Goal: Find specific page/section: Find specific page/section

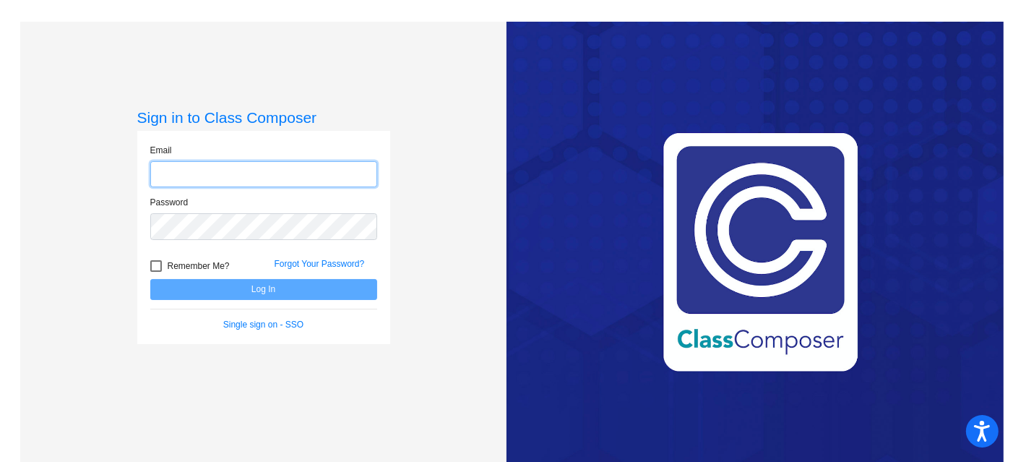
click at [162, 164] on input "email" at bounding box center [263, 174] width 227 height 27
click at [177, 170] on input "email" at bounding box center [263, 174] width 227 height 27
type input "[EMAIL_ADDRESS][DOMAIN_NAME]"
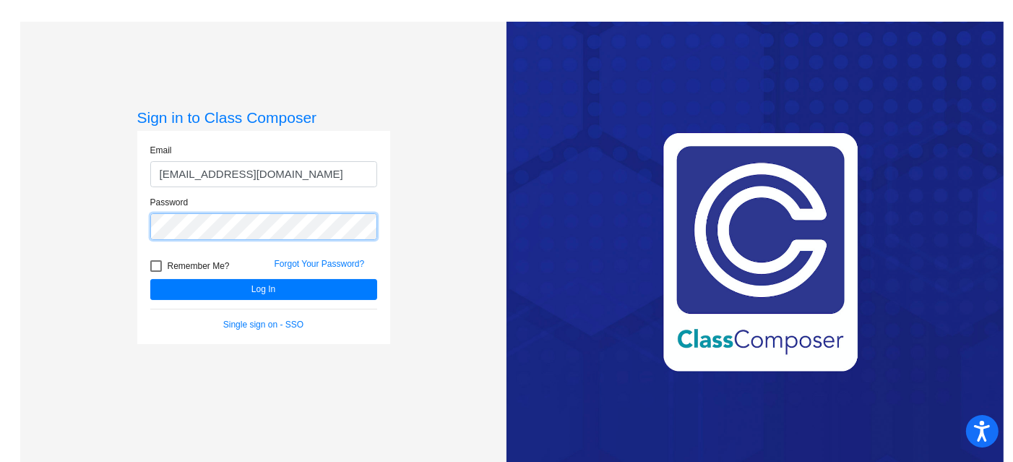
click at [150, 279] on button "Log In" at bounding box center [263, 289] width 227 height 21
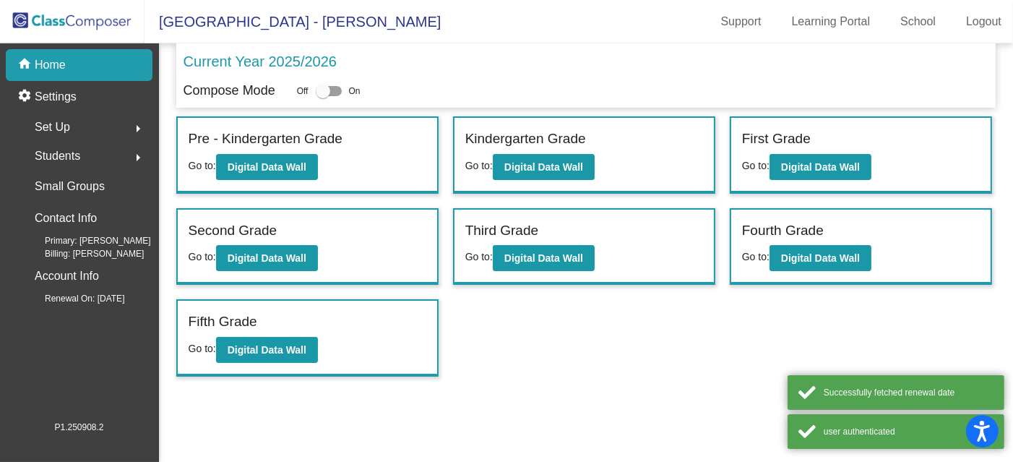
click at [48, 154] on span "Students" at bounding box center [58, 156] width 46 height 20
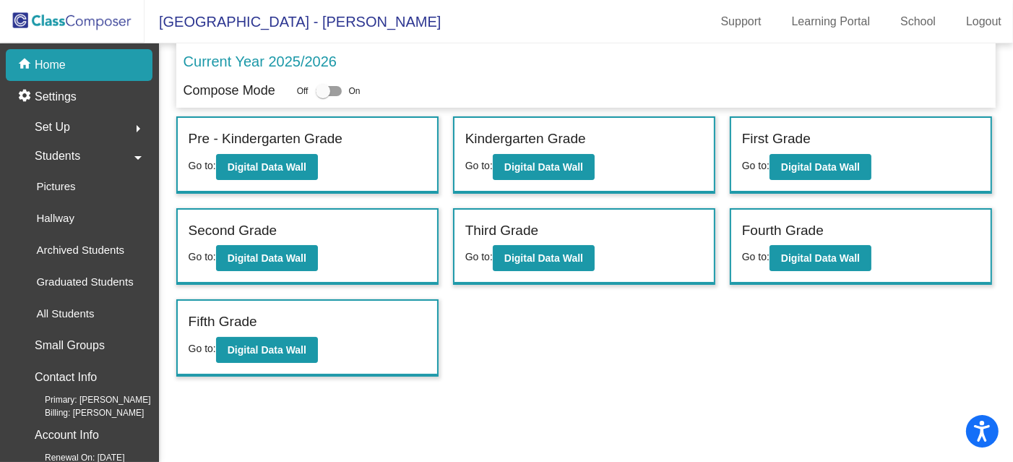
click at [69, 153] on span "Students" at bounding box center [58, 156] width 46 height 20
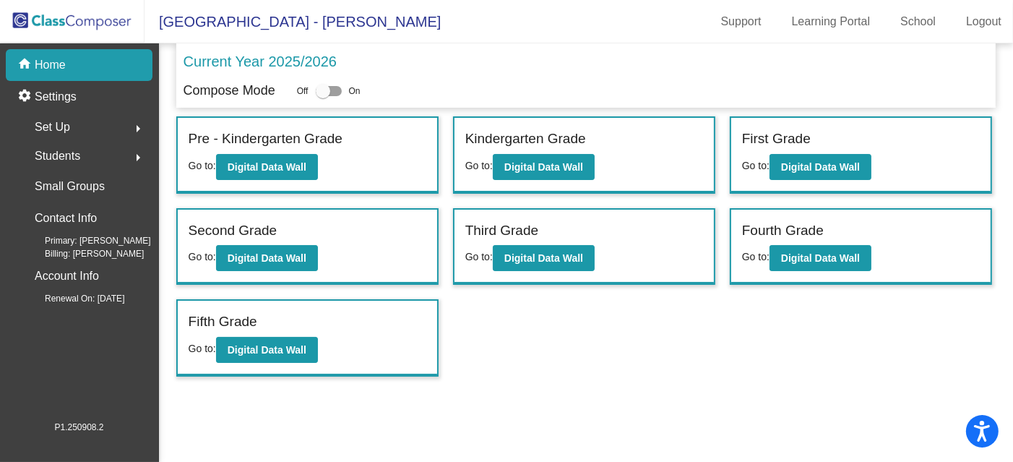
click at [64, 155] on span "Students" at bounding box center [58, 156] width 46 height 20
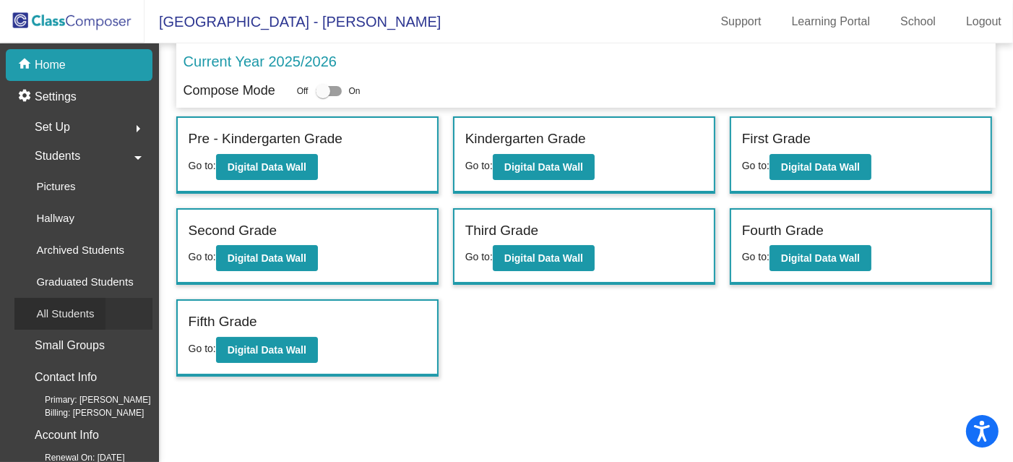
click at [69, 319] on p "All Students" at bounding box center [65, 313] width 58 height 17
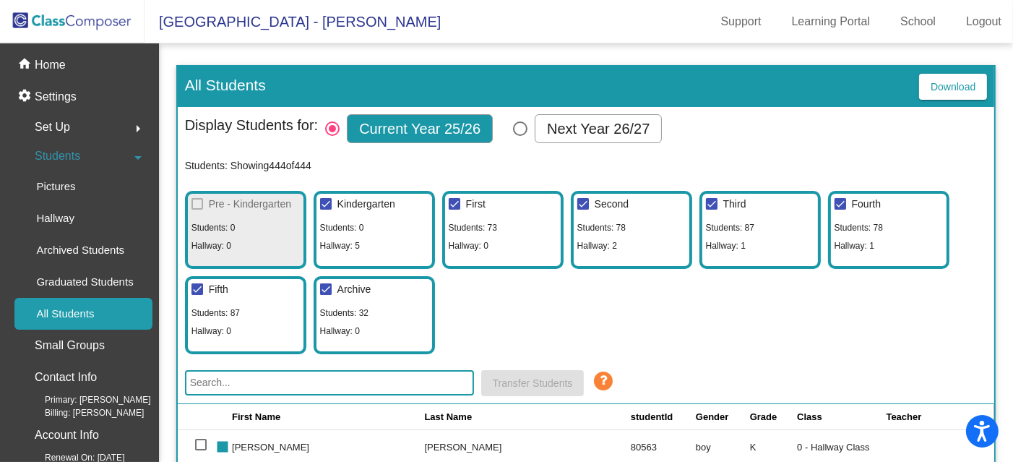
click at [254, 374] on input "text" at bounding box center [329, 382] width 289 height 25
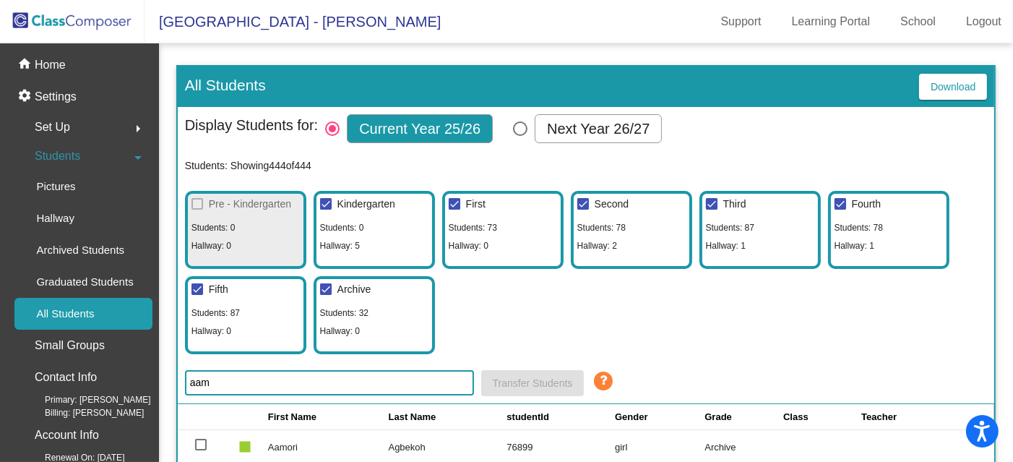
scroll to position [72, 0]
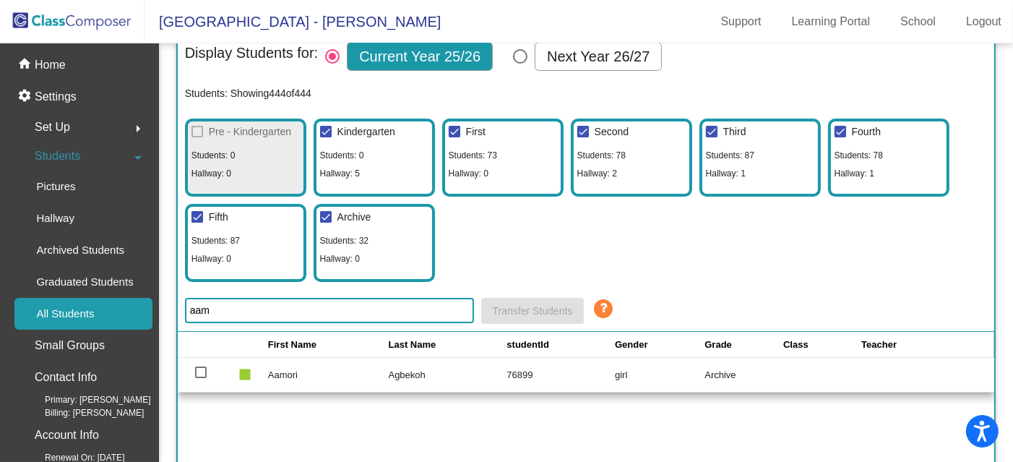
drag, startPoint x: 305, startPoint y: 310, endPoint x: 115, endPoint y: 301, distance: 190.3
click at [115, 301] on mat-sidenav-container "home Home settings Settings Set Up arrow_right Students arrow_drop_down Picture…" at bounding box center [506, 252] width 1013 height 419
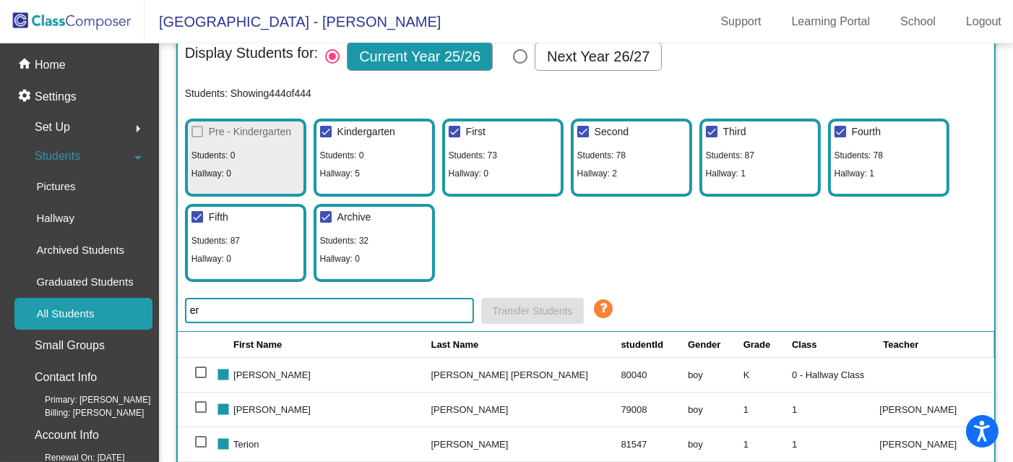
type input "e"
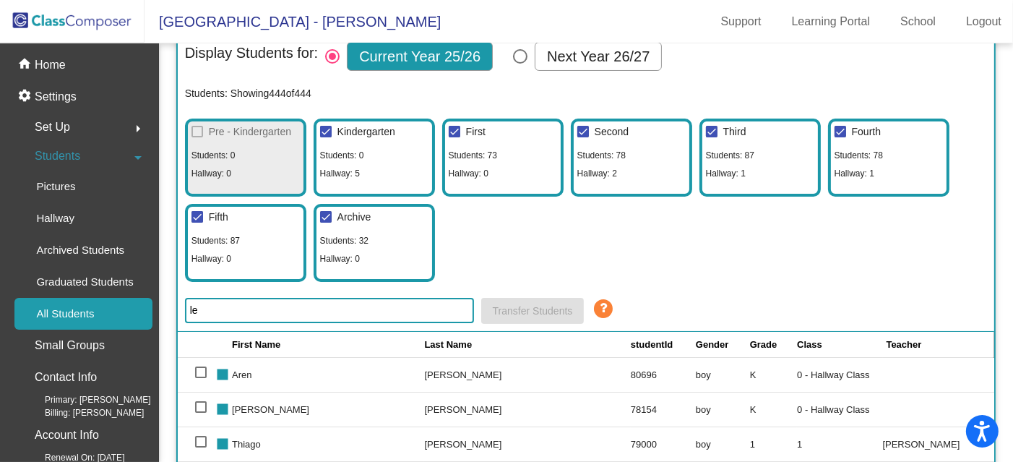
type input "l"
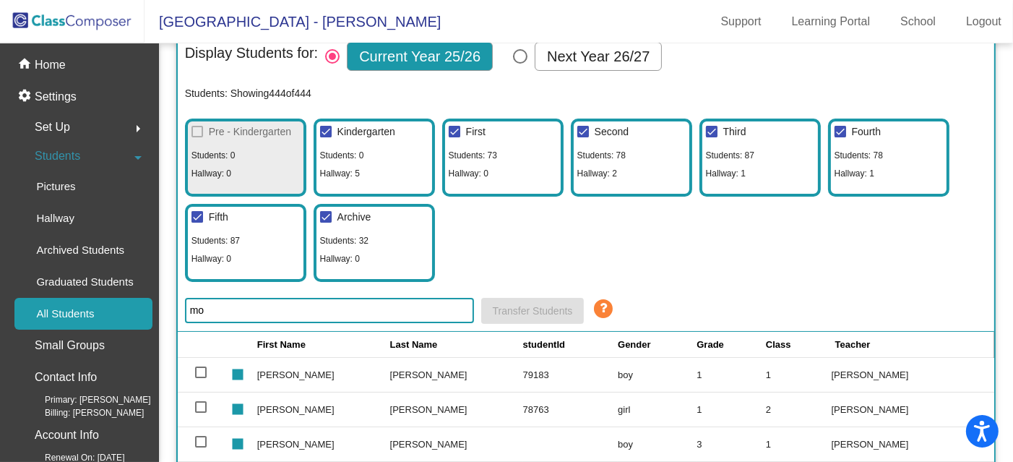
type input "m"
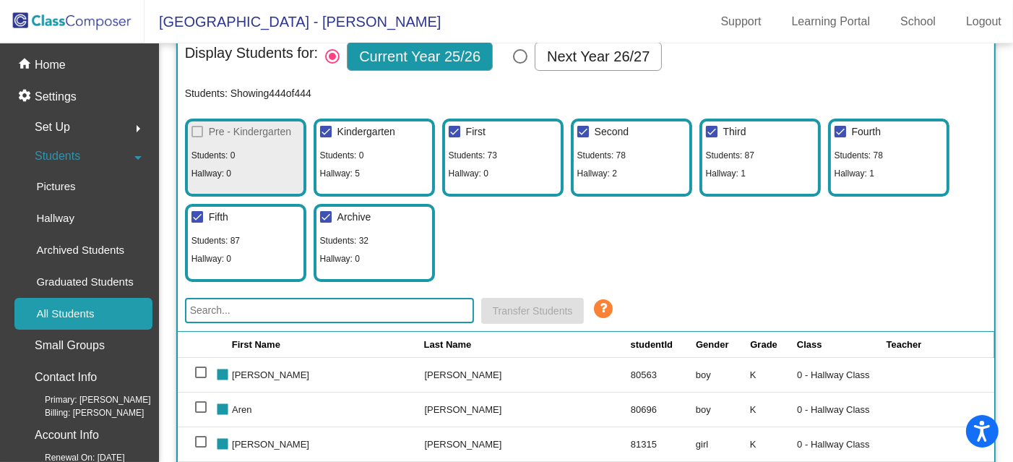
type input "k"
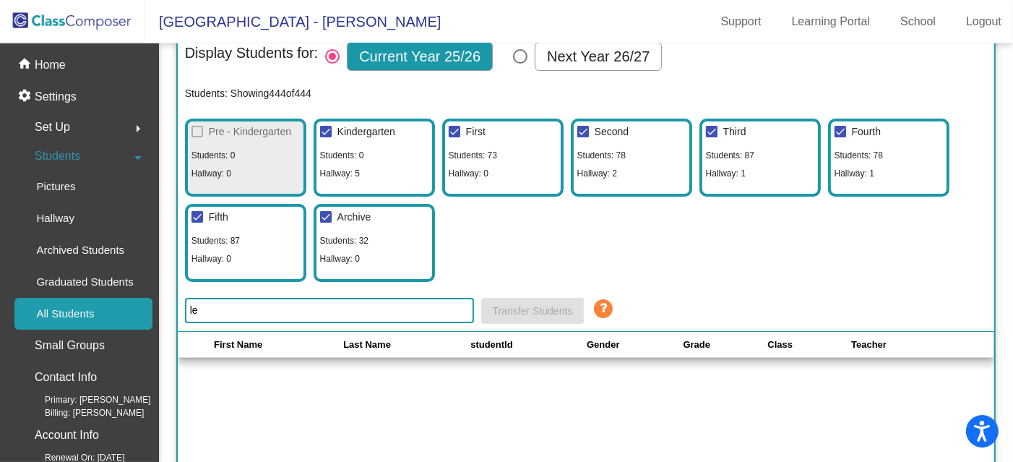
type input "l"
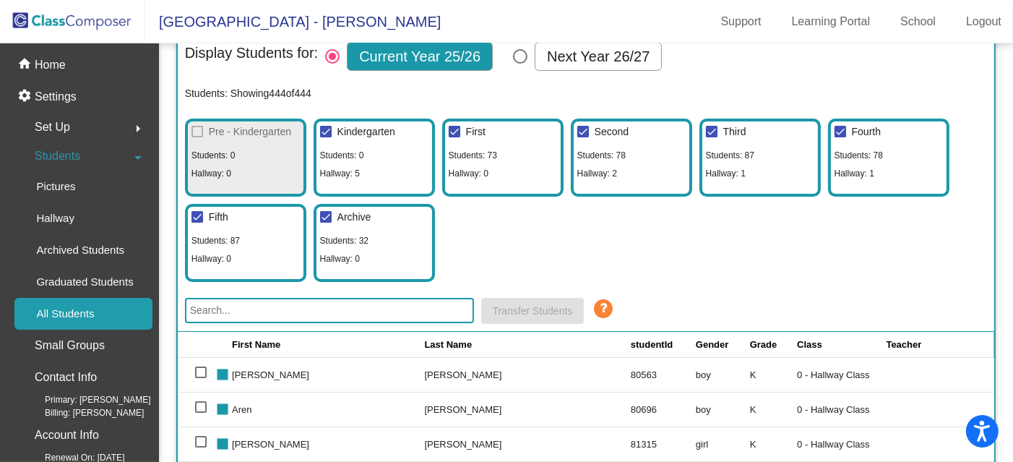
type input "u"
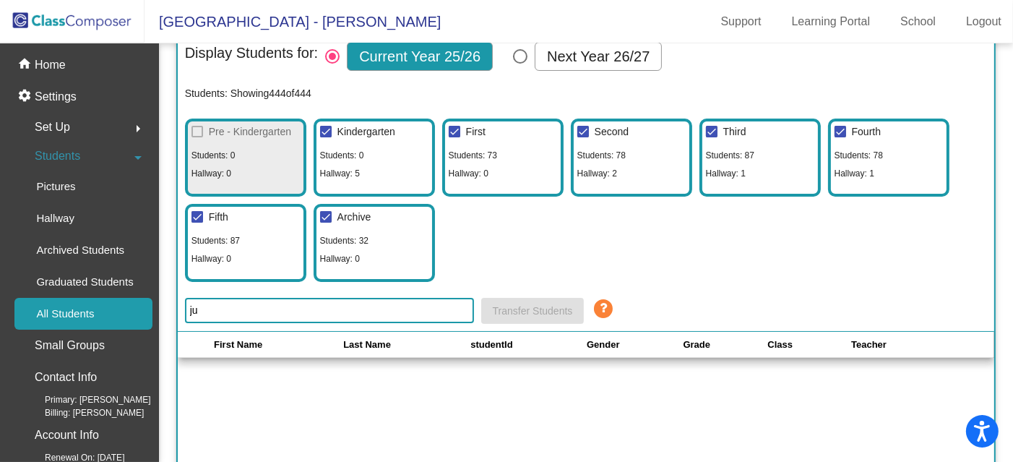
type input "j"
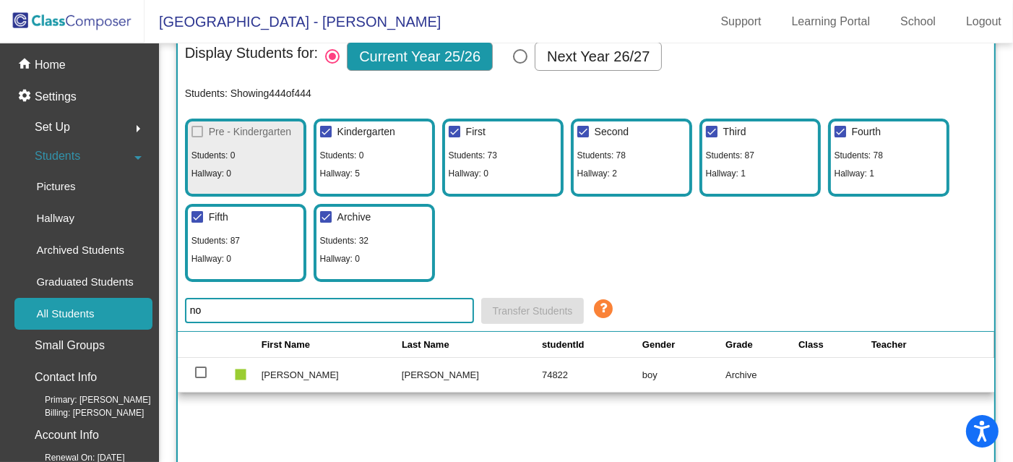
type input "n"
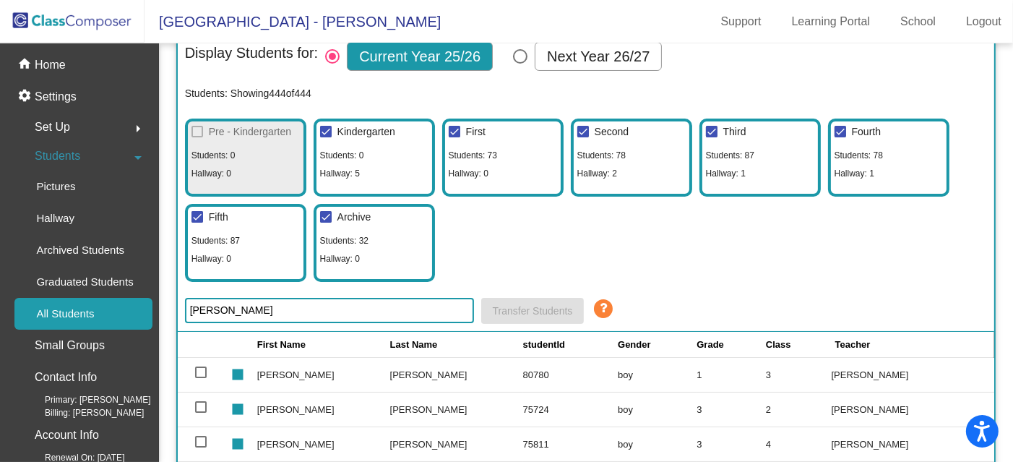
drag, startPoint x: 163, startPoint y: 304, endPoint x: 109, endPoint y: 301, distance: 54.3
click at [109, 302] on mat-sidenav-container "home Home settings Settings Set Up arrow_right Students arrow_drop_down Picture…" at bounding box center [506, 252] width 1013 height 419
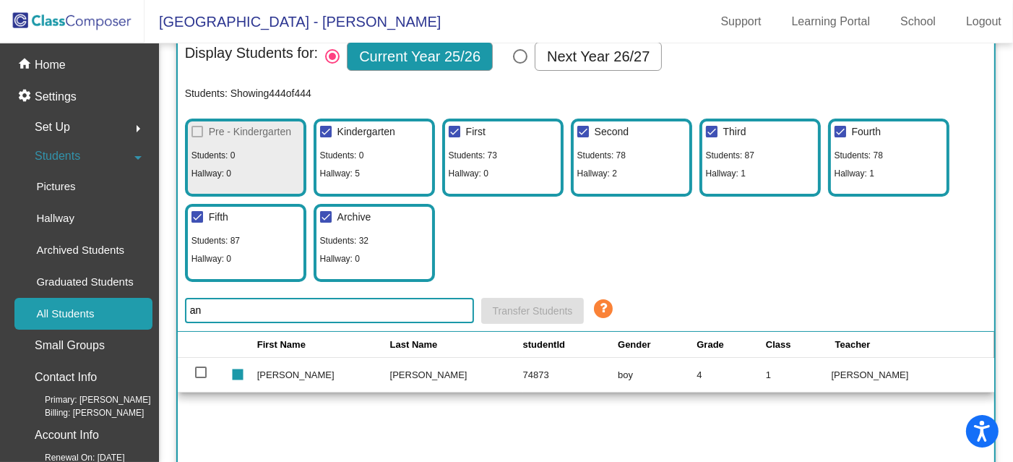
type input "a"
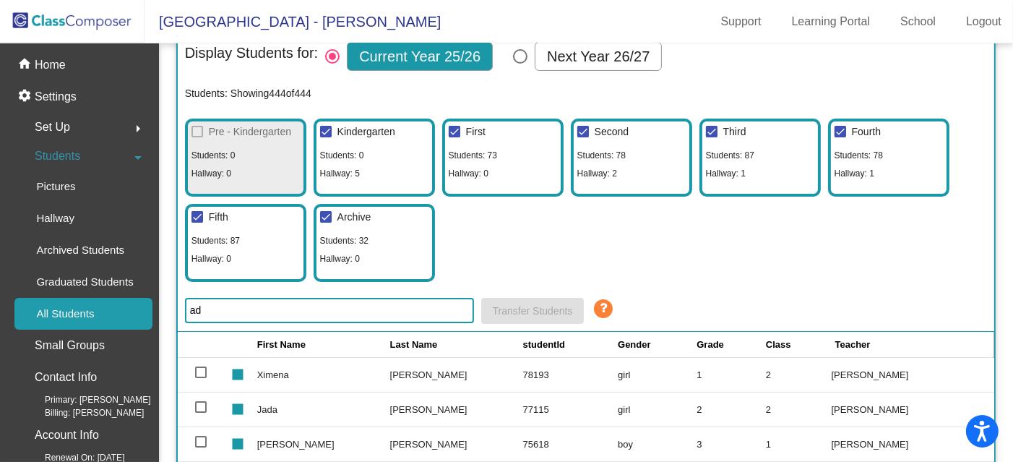
type input "a"
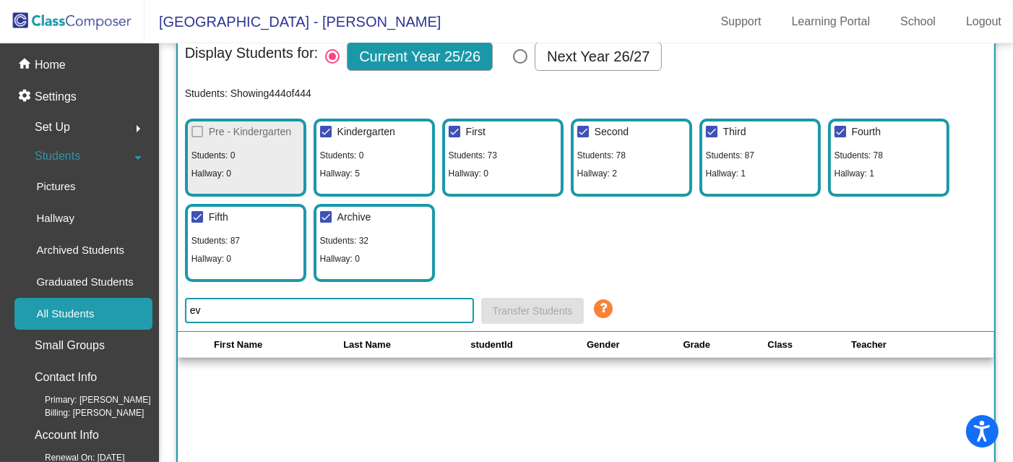
type input "e"
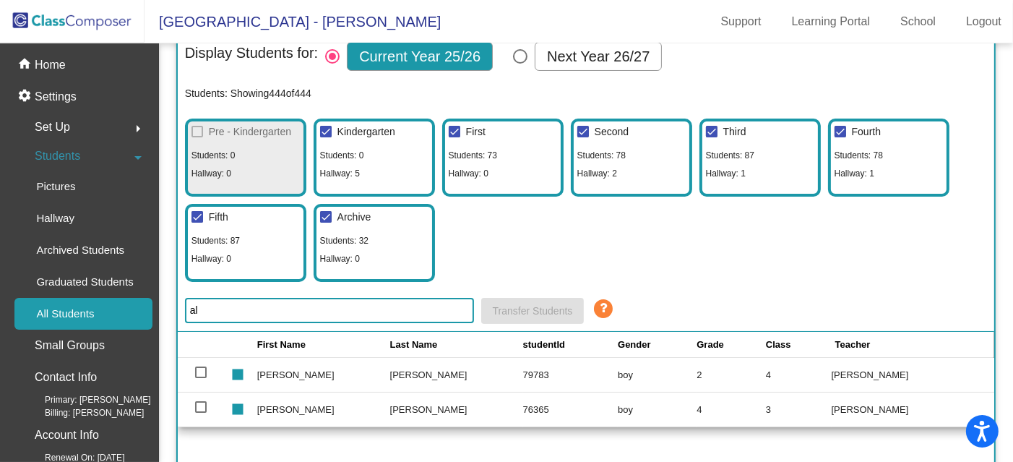
type input "a"
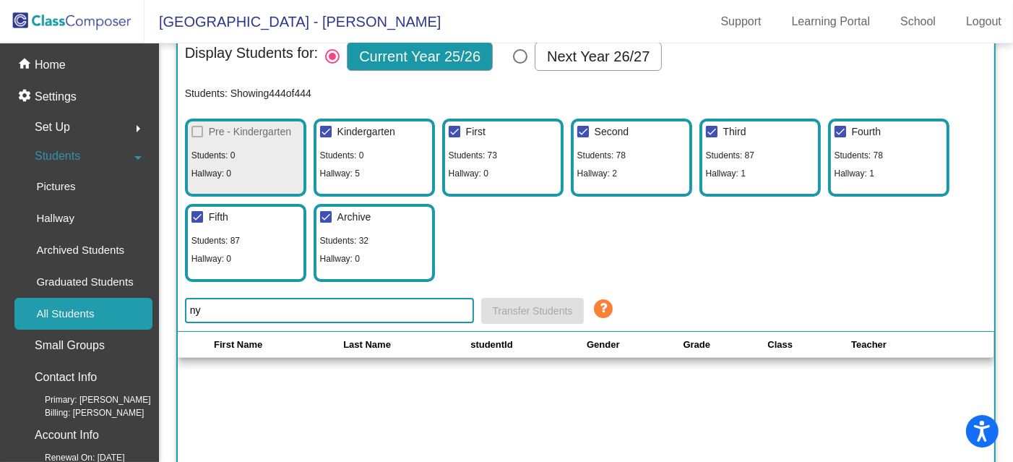
type input "n"
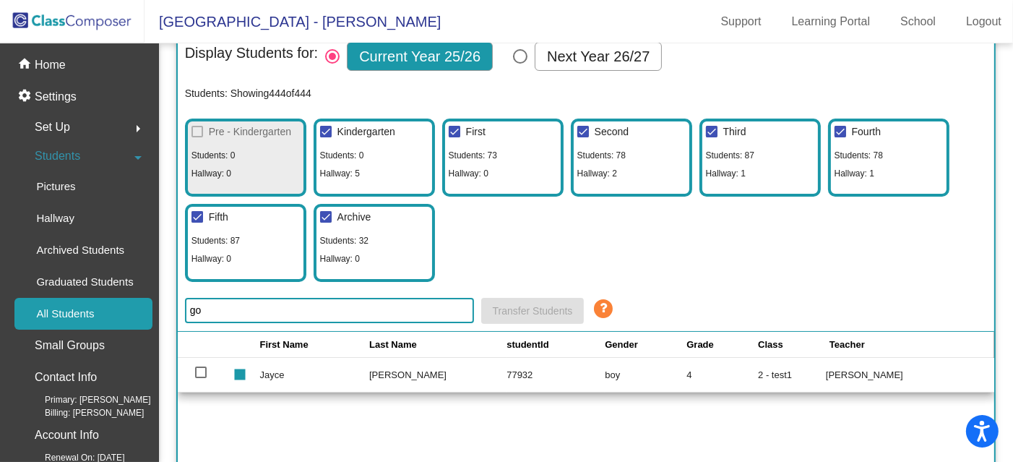
type input "g"
